Goal: Information Seeking & Learning: Check status

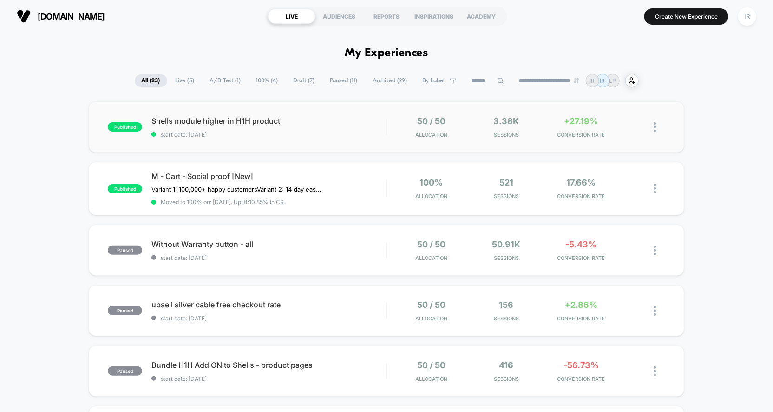
click at [400, 146] on div "published Shells module higher in H1H product start date: [DATE] 50 / 50 Alloca…" at bounding box center [386, 126] width 595 height 51
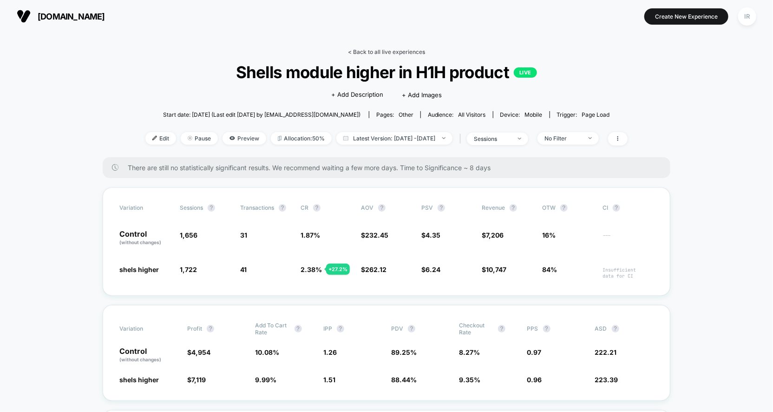
click at [416, 53] on link "< Back to all live experiences" at bounding box center [386, 51] width 77 height 7
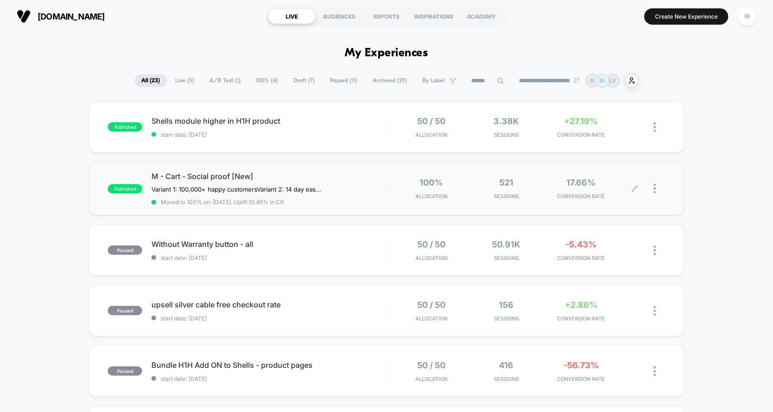
click at [387, 190] on div "100% Allocation 521 Sessions 17.66% CONVERSION RATE" at bounding box center [526, 188] width 278 height 22
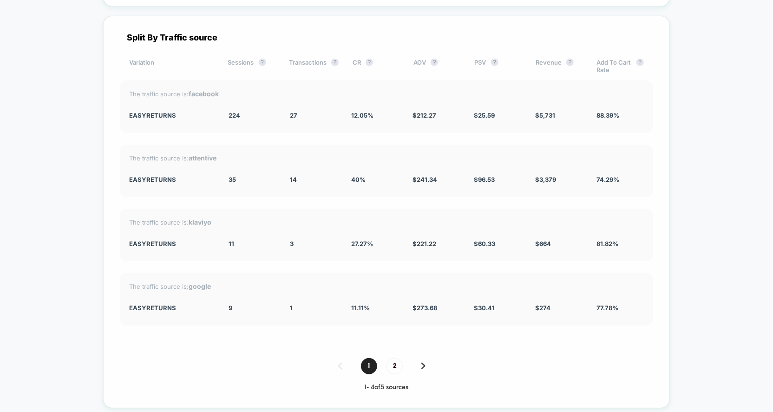
scroll to position [2100, 0]
drag, startPoint x: 347, startPoint y: 100, endPoint x: 410, endPoint y: 229, distance: 144.2
click at [410, 229] on div "Split By Traffic source Variation Sessions ? Transactions ? CR ? AOV ? PSV ? Re…" at bounding box center [386, 213] width 567 height 392
drag, startPoint x: 387, startPoint y: 249, endPoint x: 251, endPoint y: 129, distance: 181.6
click at [251, 129] on div "Split By Traffic source Variation Sessions ? Transactions ? CR ? AOV ? PSV ? Re…" at bounding box center [386, 213] width 567 height 392
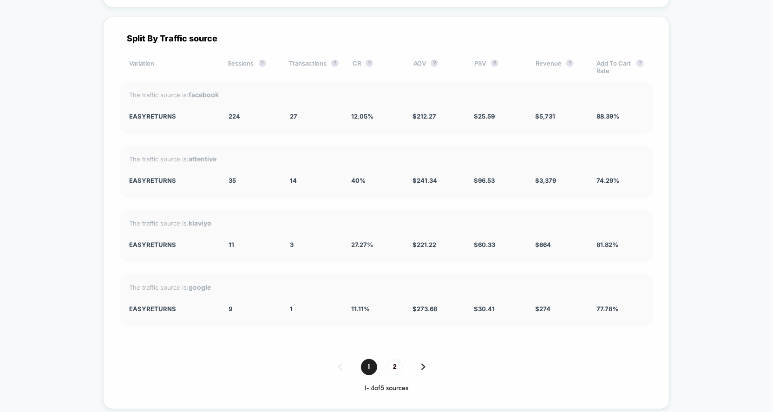
click at [251, 129] on div "Split By Traffic source Variation Sessions ? Transactions ? CR ? AOV ? PSV ? Re…" at bounding box center [386, 213] width 567 height 392
drag, startPoint x: 229, startPoint y: 107, endPoint x: 679, endPoint y: 272, distance: 479.5
drag, startPoint x: 636, startPoint y: 240, endPoint x: 253, endPoint y: 92, distance: 410.2
click at [253, 92] on div "Split By Traffic source Variation Sessions ? Transactions ? CR ? AOV ? PSV ? Re…" at bounding box center [386, 213] width 567 height 392
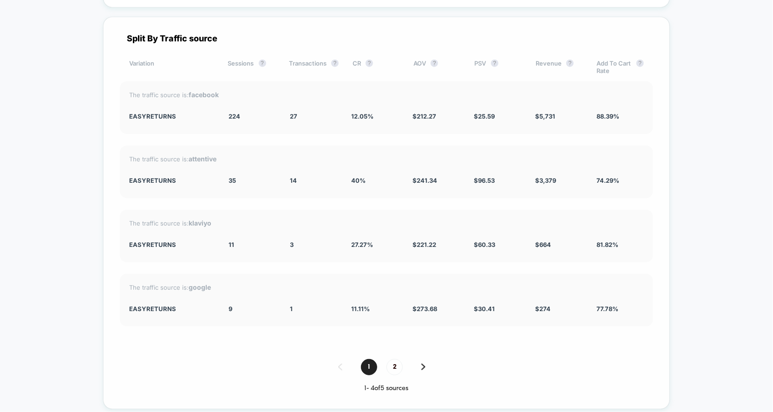
click at [253, 92] on div "The traffic source is: facebook EasyReturns 224 27 12.05 % $ 212.27 $ 25.59 $ 5…" at bounding box center [386, 107] width 533 height 52
drag, startPoint x: 222, startPoint y: 111, endPoint x: 606, endPoint y: 301, distance: 428.1
click at [606, 301] on div "Split By Traffic source Variation Sessions ? Transactions ? CR ? AOV ? PSV ? Re…" at bounding box center [386, 213] width 567 height 392
click at [606, 305] on span "77.78 %" at bounding box center [607, 308] width 22 height 7
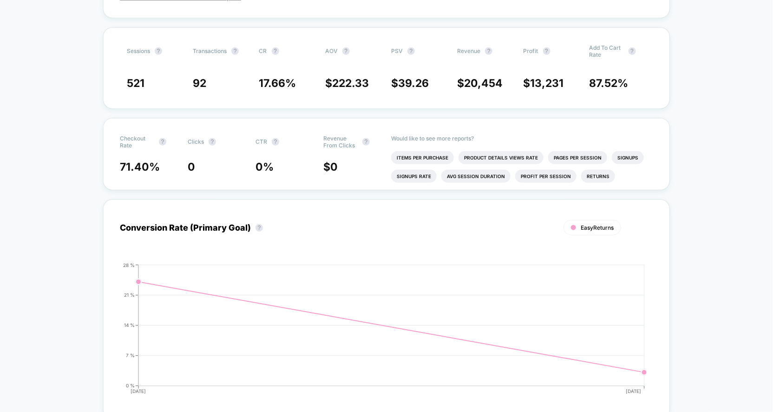
scroll to position [0, 0]
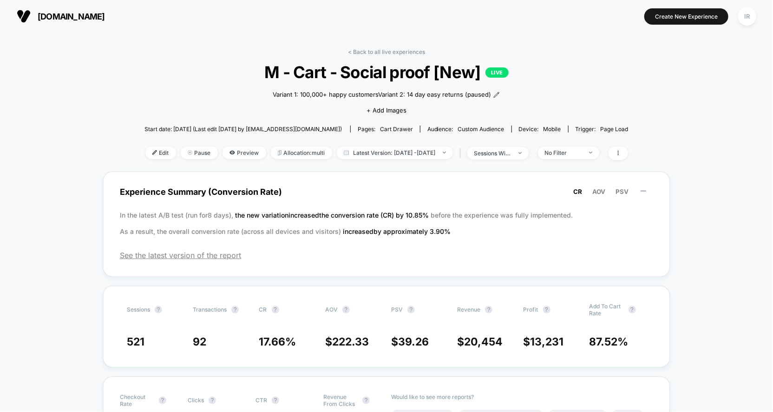
click at [391, 56] on div "< Back to all live experiences M - Cart - Social proof [New] LIVE Variant 1: 10…" at bounding box center [386, 109] width 484 height 123
click at [392, 51] on link "< Back to all live experiences" at bounding box center [386, 51] width 77 height 7
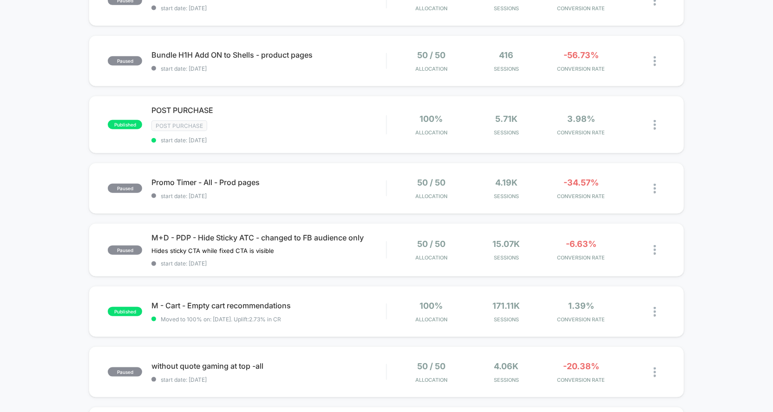
scroll to position [442, 0]
